Goal: Navigation & Orientation: Find specific page/section

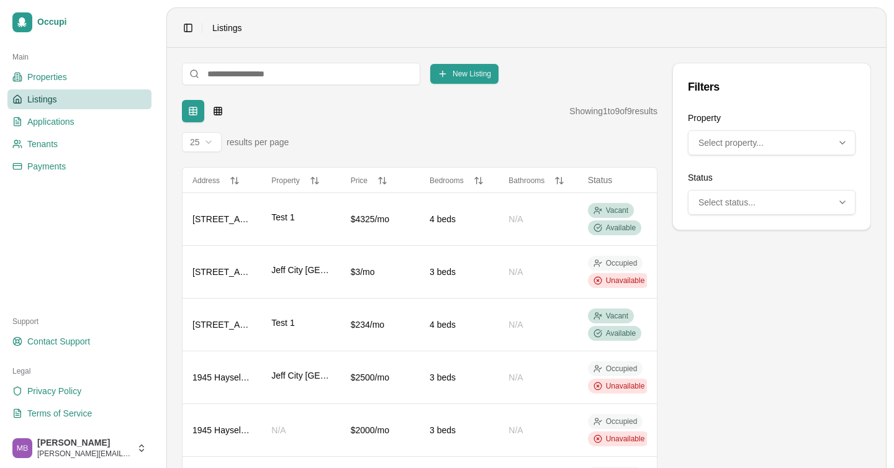
click at [702, 308] on div "Filters Property Multi-select dropdown. Use arrow keys to navigate, Enter to se…" at bounding box center [771, 365] width 199 height 605
click at [467, 124] on div "Table Grid Showing 1 to 9 of 9 results 25 results per page" at bounding box center [419, 126] width 475 height 52
click at [71, 119] on span "Applications" at bounding box center [50, 121] width 47 height 12
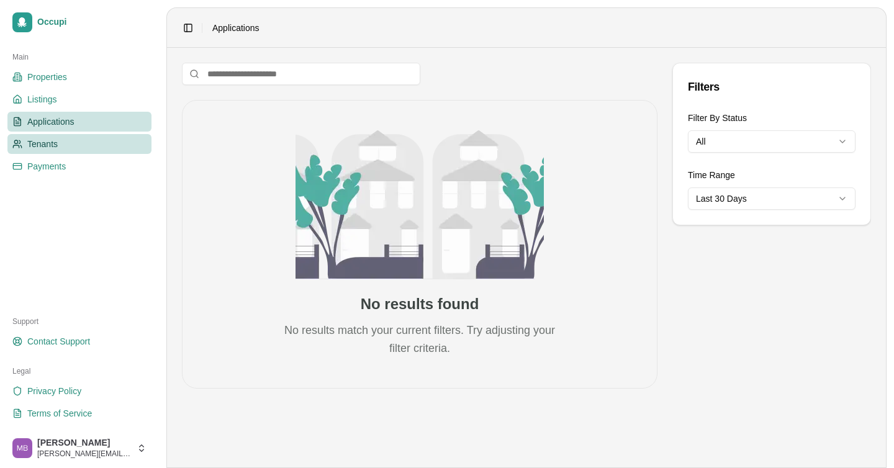
click at [102, 146] on link "Tenants" at bounding box center [79, 144] width 144 height 20
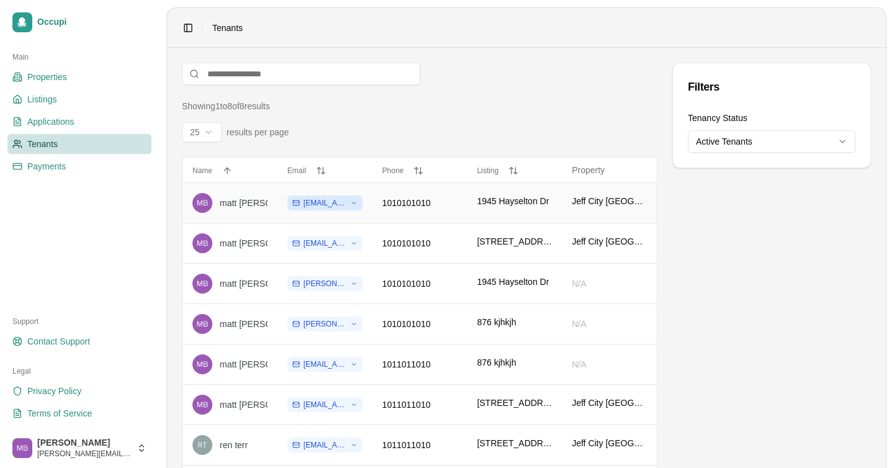
click at [355, 200] on html "Occupi Main Properties Listings Applications Tenants Payments Support Contact S…" at bounding box center [447, 234] width 894 height 468
click at [358, 200] on html "Occupi Main Properties Listings Applications Tenants Payments Support Contact S…" at bounding box center [447, 234] width 894 height 468
click at [694, 236] on div "Filters Tenancy Status Active Tenants" at bounding box center [771, 284] width 199 height 443
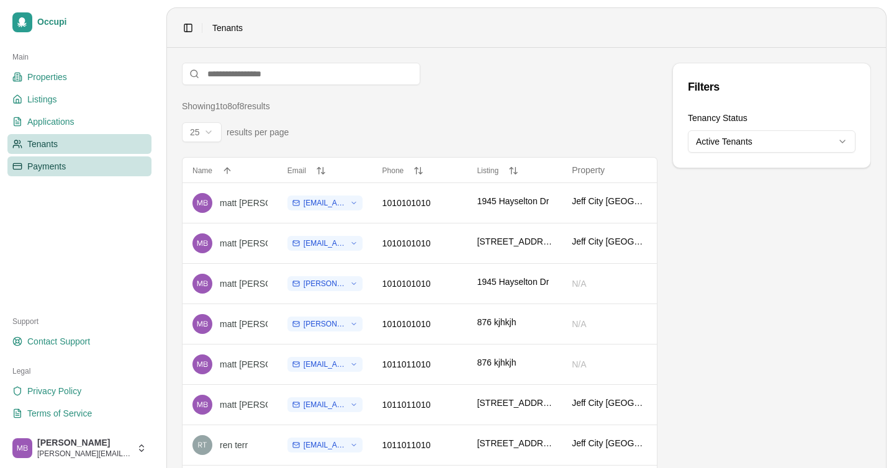
click at [78, 163] on link "Payments" at bounding box center [79, 166] width 144 height 20
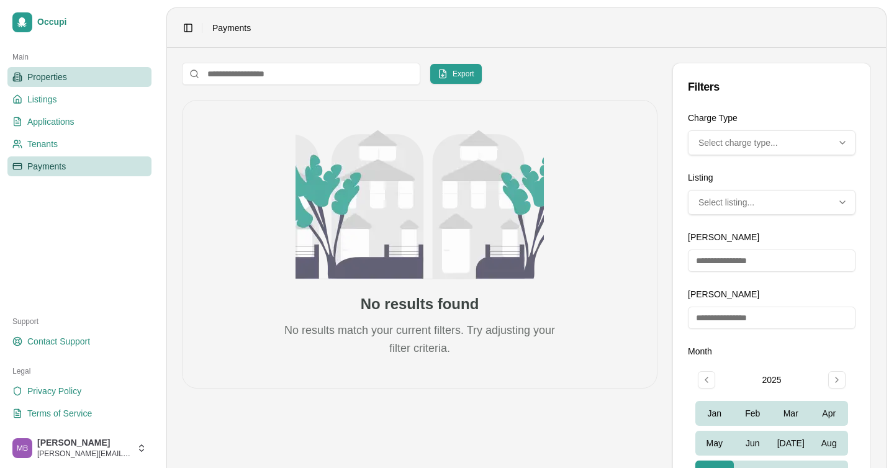
click at [65, 73] on span "Properties" at bounding box center [47, 77] width 40 height 12
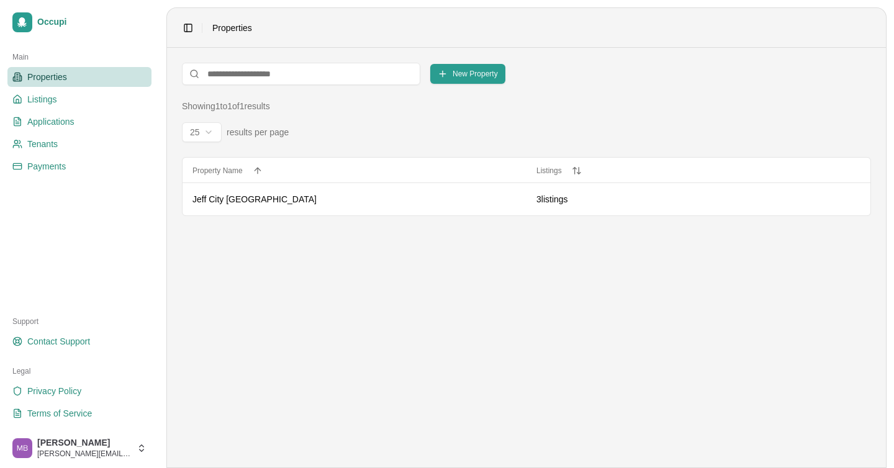
click at [407, 299] on main "New Property Showing 1 to 1 of 1 results 25 results per page Property Name Prop…" at bounding box center [526, 258] width 719 height 420
click at [305, 202] on div "Jeff City [GEOGRAPHIC_DATA]" at bounding box center [354, 199] width 324 height 12
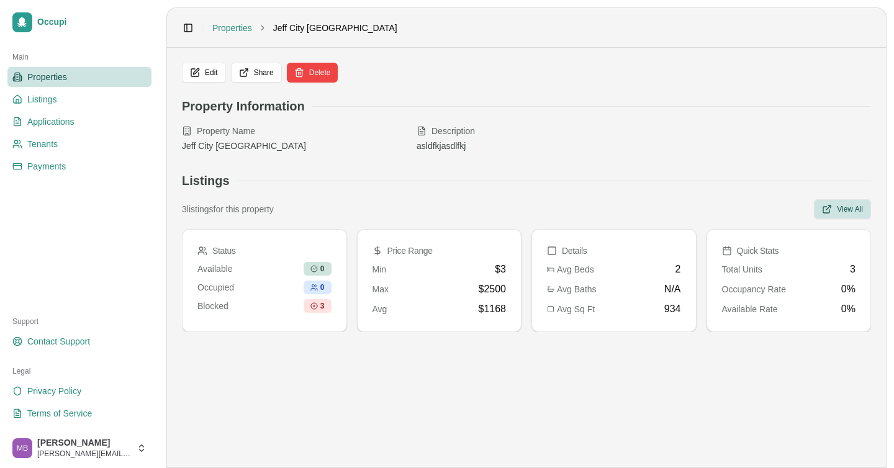
click at [831, 215] on button "View All" at bounding box center [842, 209] width 57 height 20
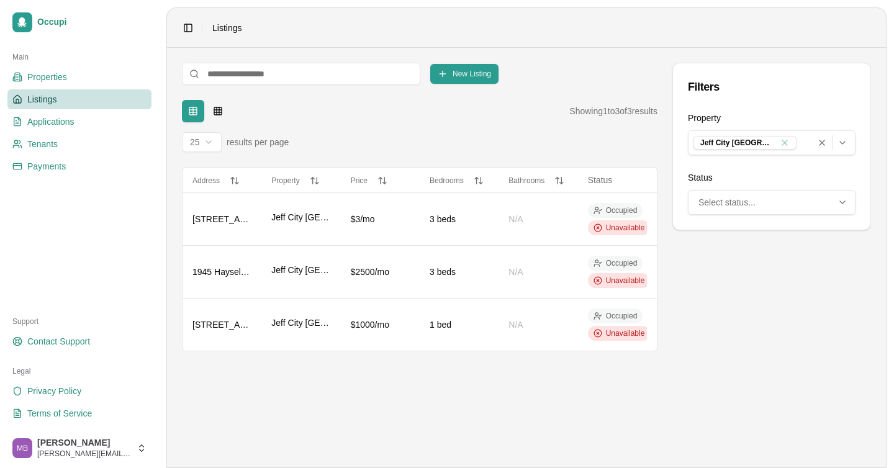
click at [840, 140] on icon "Multi-select: 1 of 1 options selected. Select property..." at bounding box center [842, 143] width 10 height 10
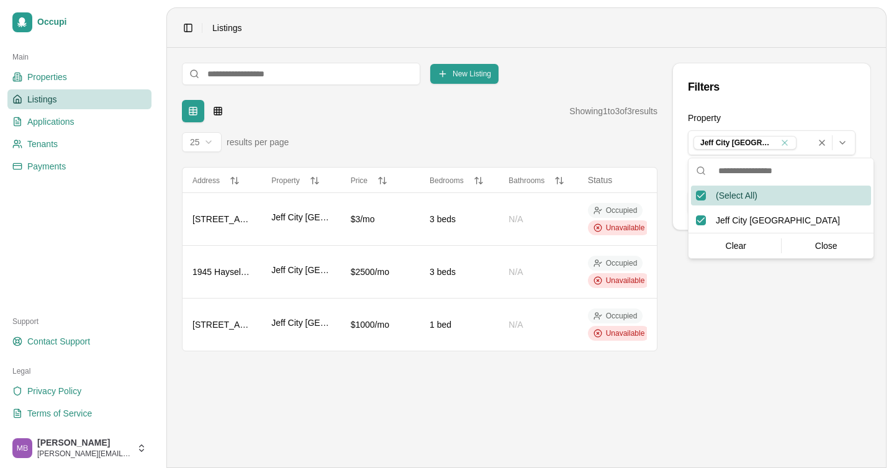
click at [840, 140] on icon "Multi-select: 1 of 1 options selected. Select property..." at bounding box center [842, 143] width 10 height 10
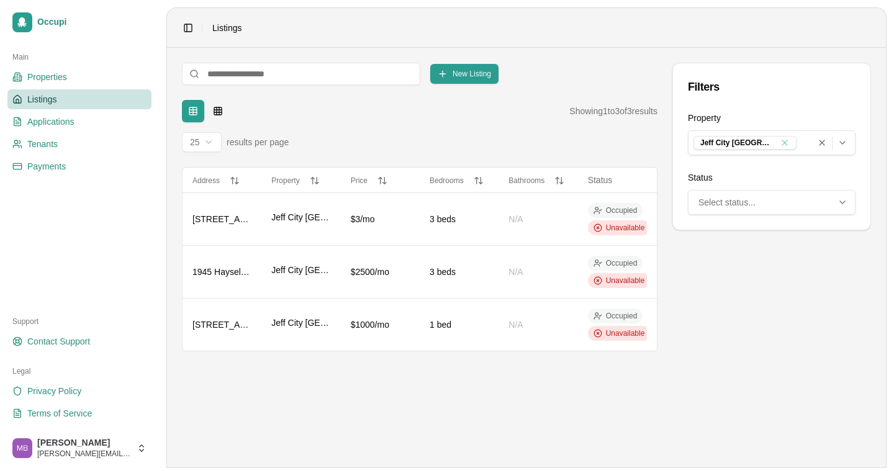
click at [842, 201] on icon "Multi-select: 0 of 4 options selected. Select status..." at bounding box center [842, 202] width 10 height 10
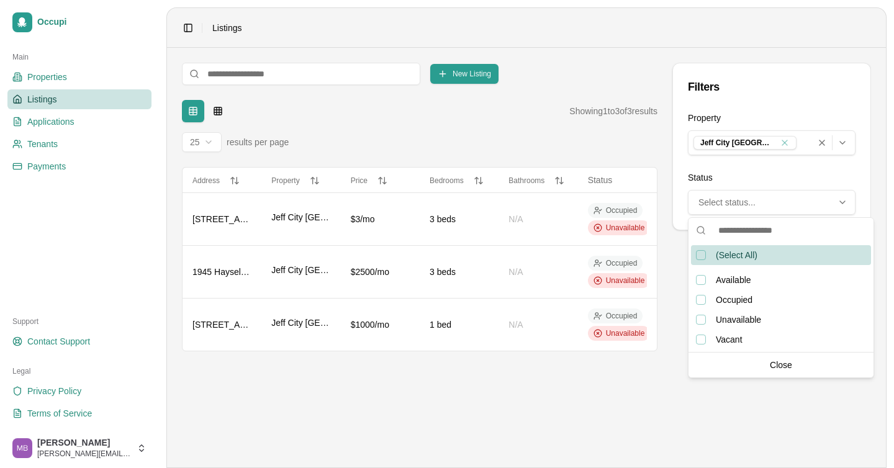
click at [842, 201] on icon "Multi-select: 0 of 4 options selected. Select status..." at bounding box center [842, 202] width 10 height 10
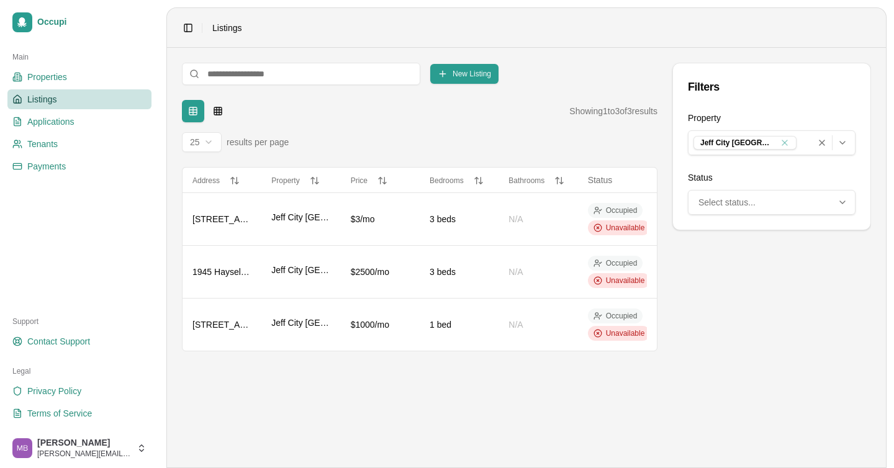
click at [739, 315] on div "Filters Property Multi-select dropdown. Use arrow keys to navigate, Enter to se…" at bounding box center [771, 207] width 199 height 289
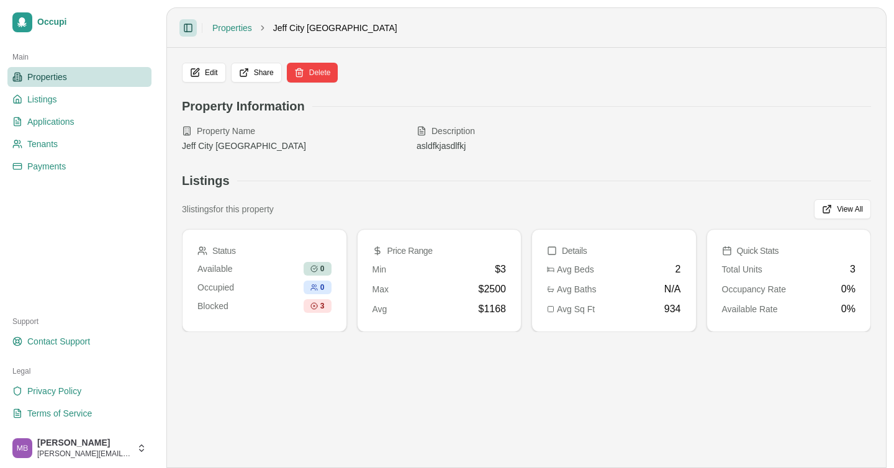
click at [183, 20] on button "Toggle Sidebar" at bounding box center [187, 27] width 17 height 17
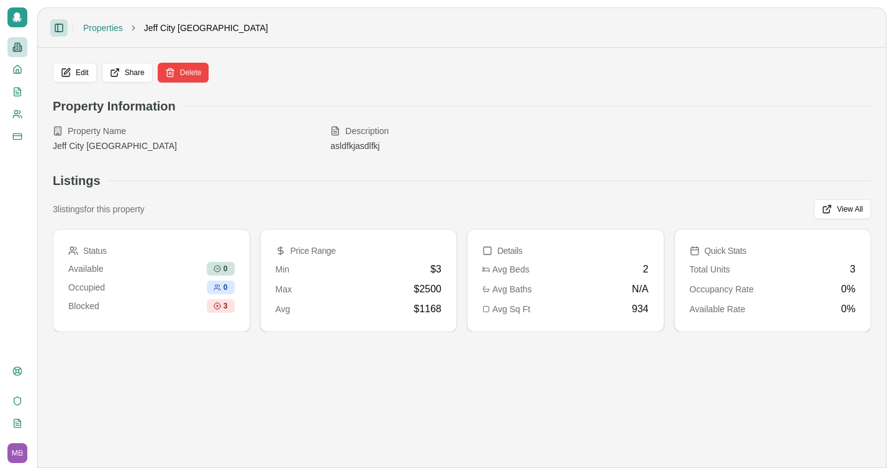
click at [56, 25] on button "Toggle Sidebar" at bounding box center [58, 27] width 17 height 17
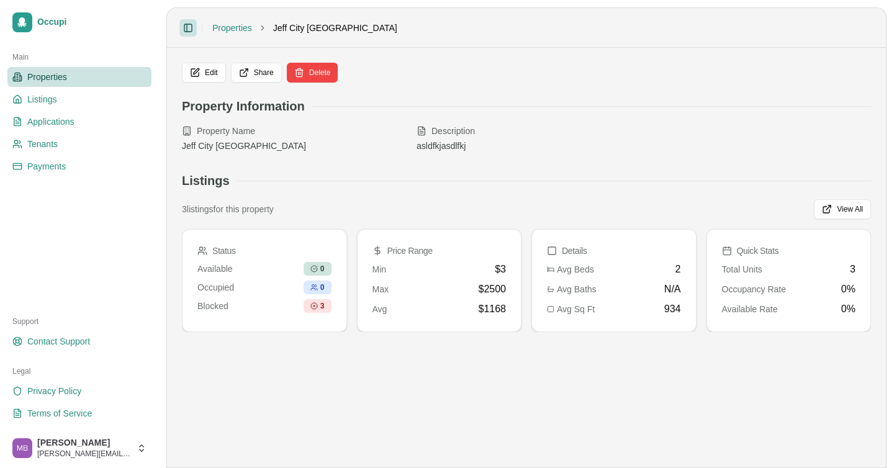
click at [184, 27] on button "Toggle Sidebar" at bounding box center [187, 27] width 17 height 17
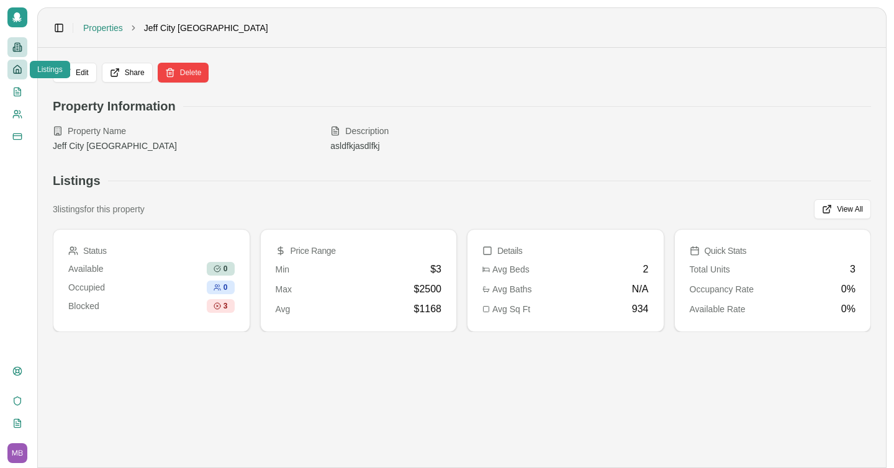
click at [21, 68] on icon at bounding box center [17, 70] width 10 height 10
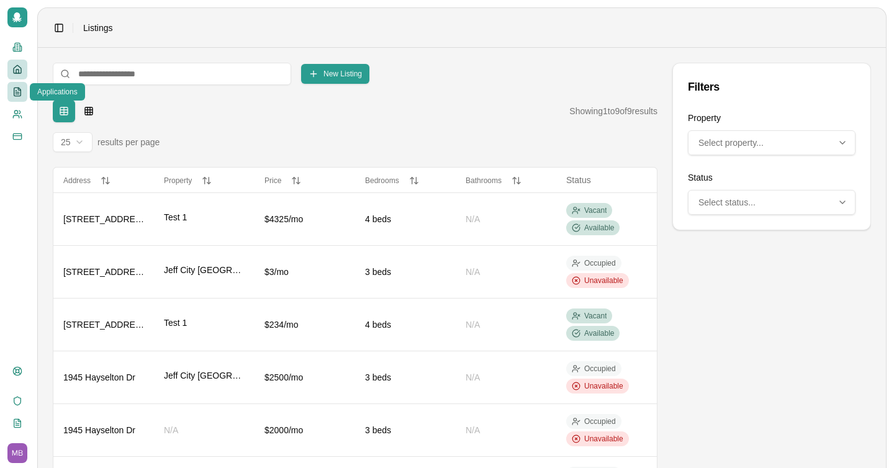
click at [16, 88] on icon at bounding box center [17, 92] width 7 height 8
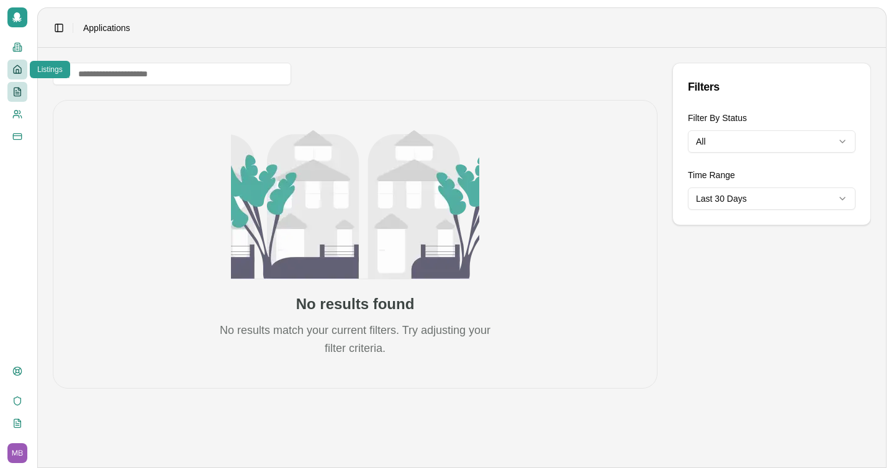
click at [19, 68] on icon at bounding box center [17, 70] width 10 height 10
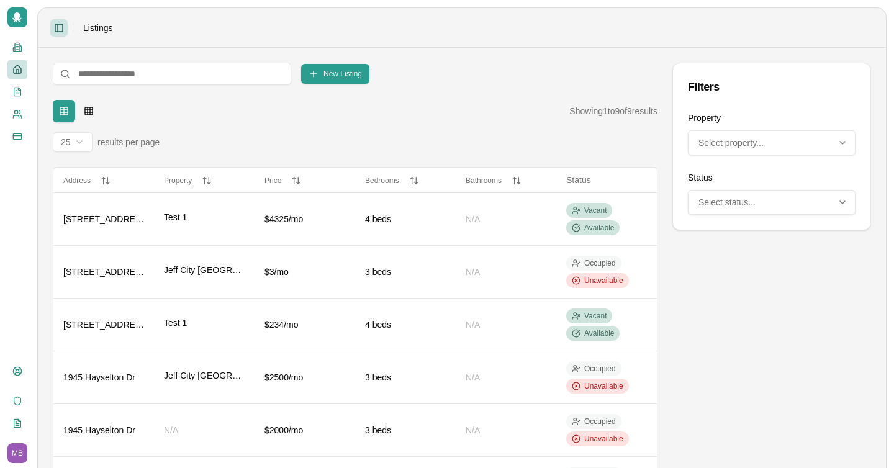
click at [56, 30] on button "Toggle Sidebar" at bounding box center [58, 27] width 17 height 17
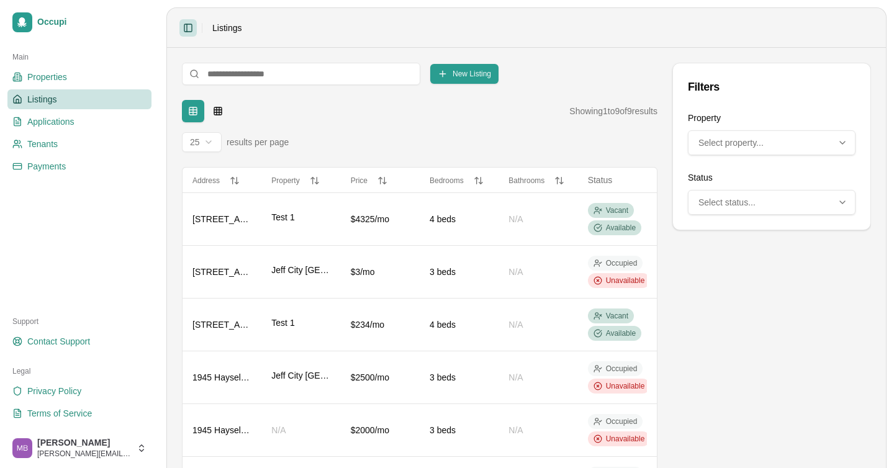
click at [187, 30] on button "Toggle Sidebar" at bounding box center [187, 27] width 17 height 17
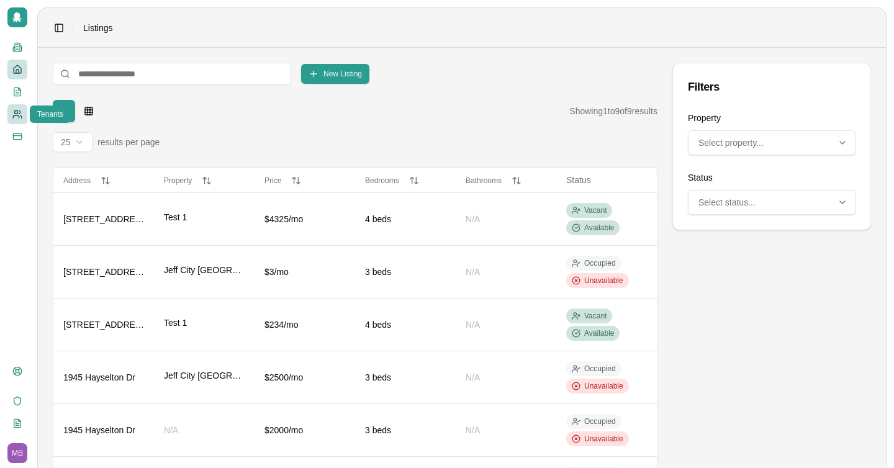
click at [10, 115] on link "Tenants" at bounding box center [17, 114] width 20 height 20
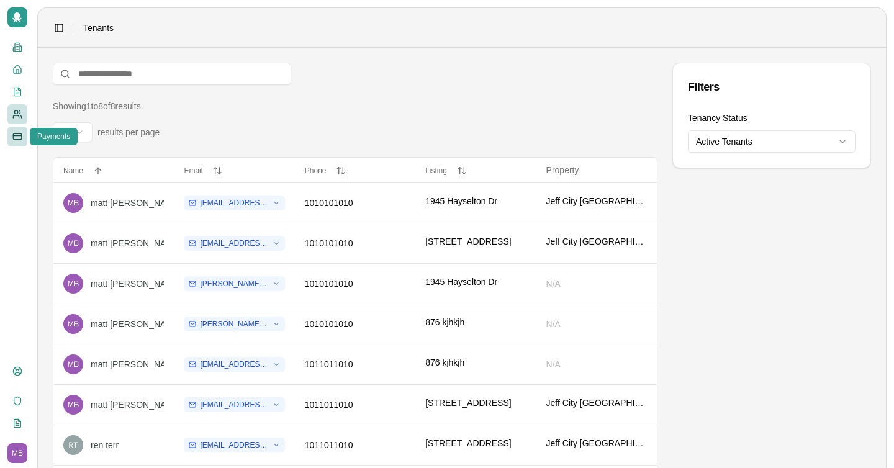
click at [22, 130] on link "Payments" at bounding box center [17, 137] width 20 height 20
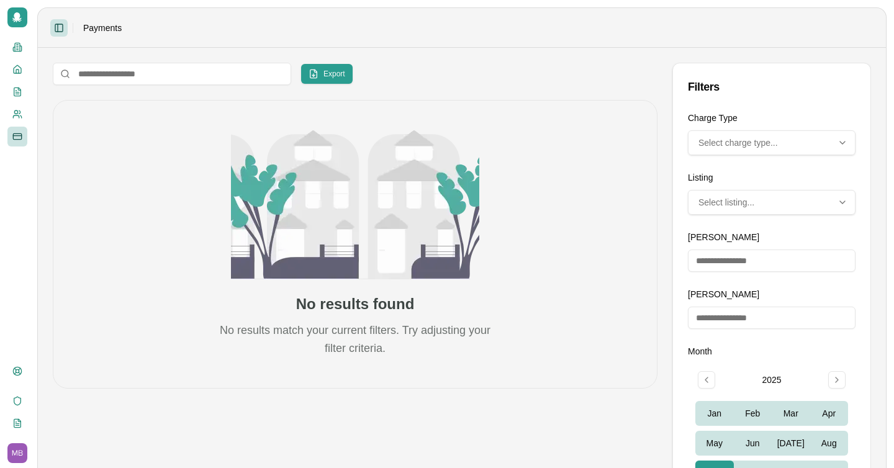
click at [60, 27] on button "Toggle Sidebar" at bounding box center [58, 27] width 17 height 17
